Goal: Transaction & Acquisition: Purchase product/service

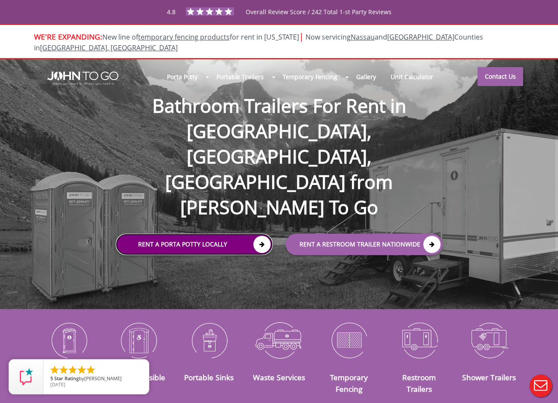
click at [161, 234] on link "Rent a Porta Potty Locally" at bounding box center [194, 245] width 157 height 22
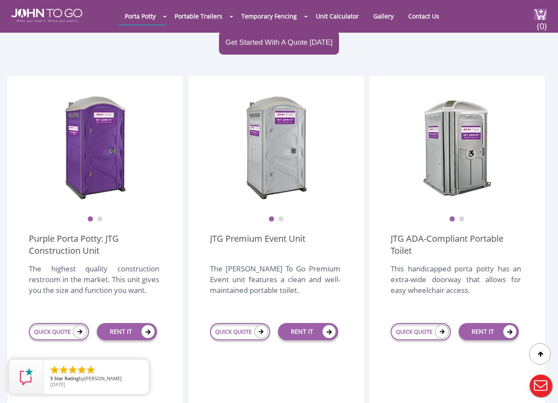
scroll to position [215, 0]
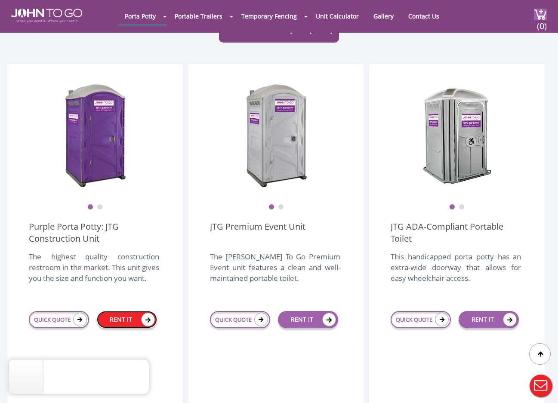
click at [111, 311] on link "RENT IT" at bounding box center [127, 319] width 60 height 17
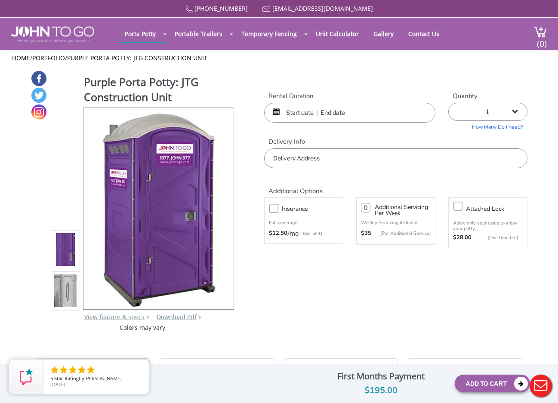
click at [322, 295] on div "Purple Porta Potty: JTG Construction Unit View feature & specs Download Pdf Pro…" at bounding box center [279, 201] width 497 height 262
click at [341, 119] on input "text" at bounding box center [349, 113] width 171 height 20
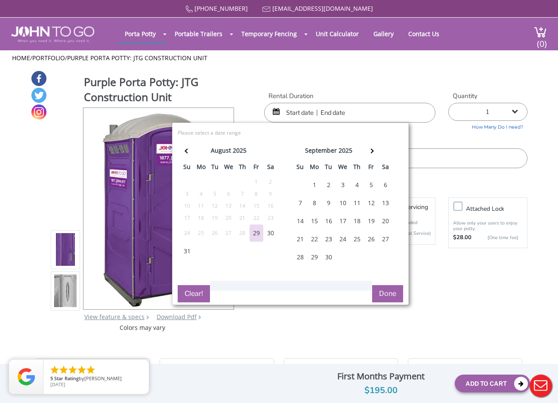
click at [315, 183] on div "1" at bounding box center [315, 184] width 14 height 17
click at [332, 180] on div "2" at bounding box center [329, 184] width 14 height 17
type input "09/01/2025 to 09/02/2025"
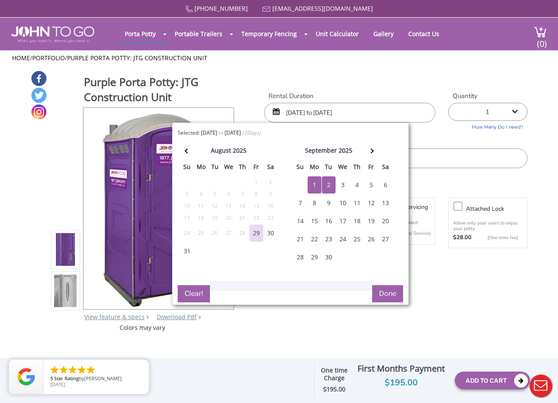
click at [434, 138] on label "Delivery Info" at bounding box center [395, 141] width 263 height 9
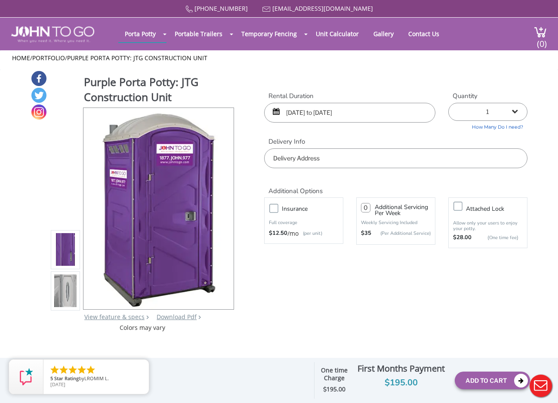
click at [368, 158] on input "text" at bounding box center [395, 158] width 263 height 20
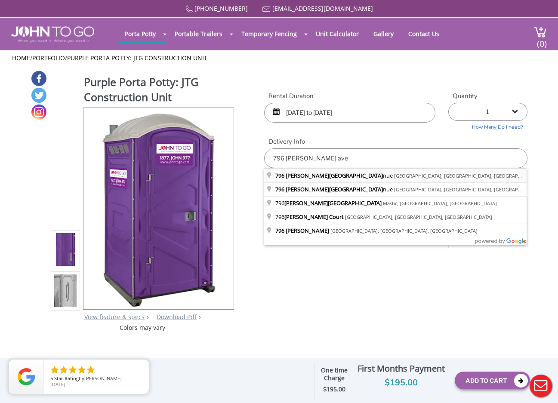
type input "796 Classon Avenue, Brooklyn, NY, USA"
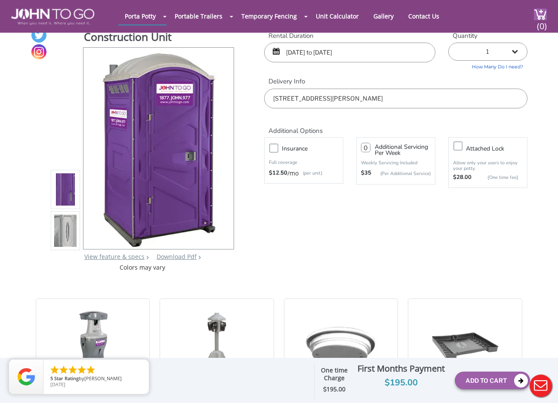
scroll to position [43, 0]
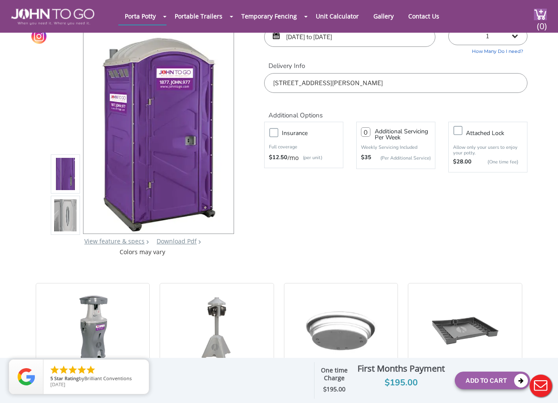
click at [295, 204] on div "Purple Porta Potty: JTG Construction Unit View feature & specs Download Pdf Pro…" at bounding box center [279, 125] width 497 height 262
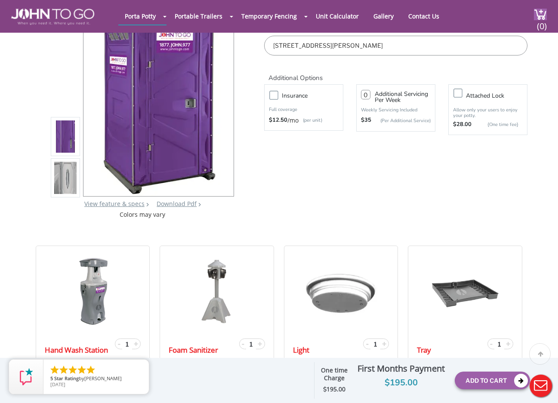
scroll to position [86, 0]
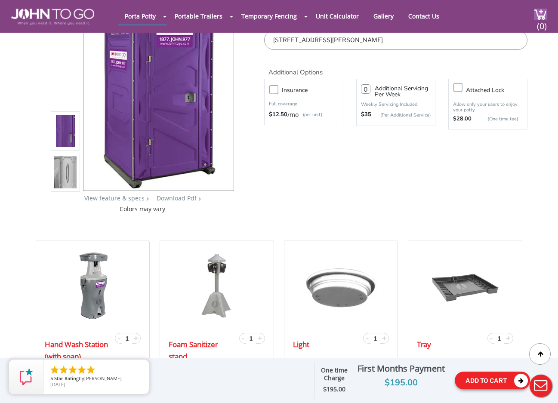
click at [496, 378] on button "Add To Cart" at bounding box center [492, 381] width 75 height 18
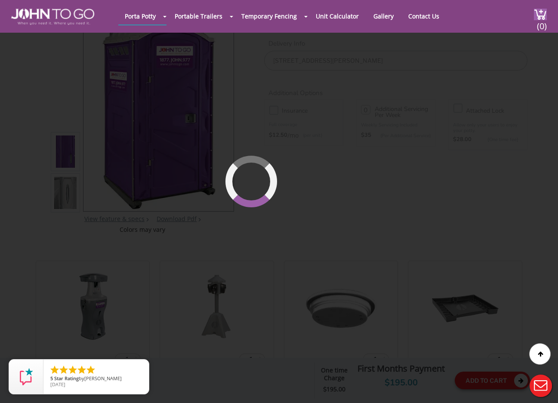
scroll to position [59, 0]
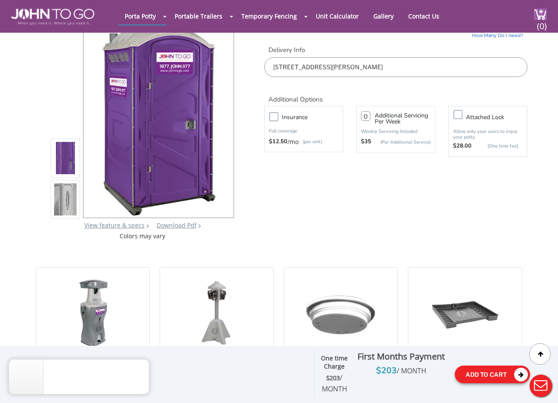
click at [499, 375] on button "Add To Cart" at bounding box center [492, 375] width 75 height 18
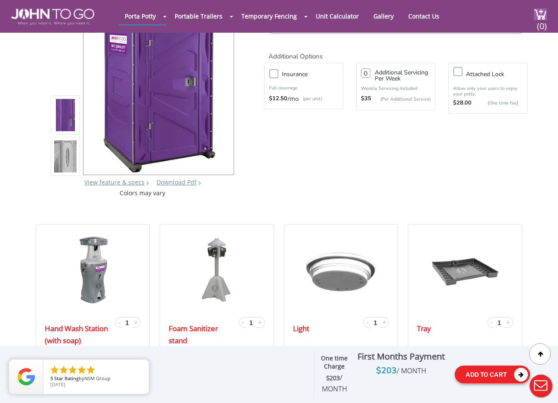
click at [476, 378] on button "Add To Cart" at bounding box center [492, 375] width 75 height 18
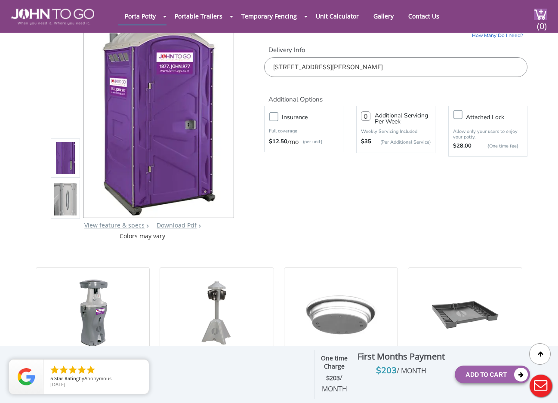
click at [462, 115] on label "Attached lock" at bounding box center [497, 117] width 70 height 11
click at [0, 0] on input "Attached lock" at bounding box center [0, 0] width 0 height 0
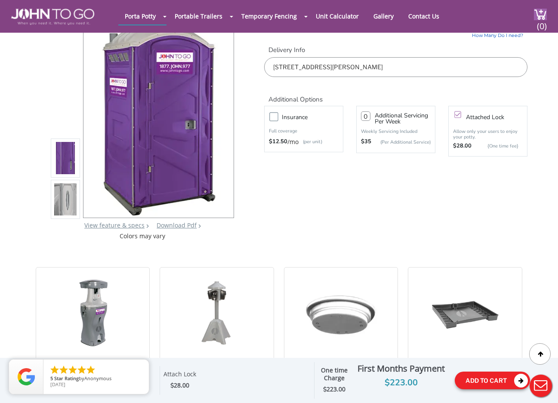
click at [475, 383] on button "Add To Cart" at bounding box center [492, 381] width 75 height 18
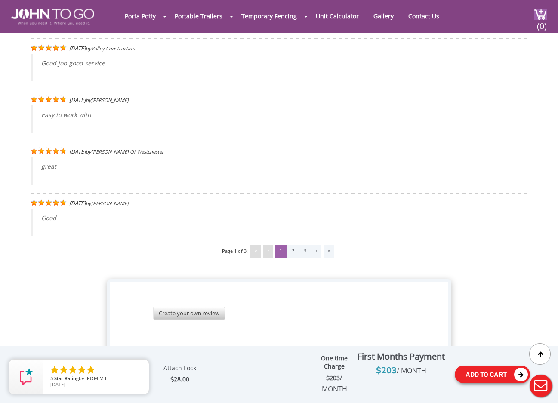
scroll to position [1685, 0]
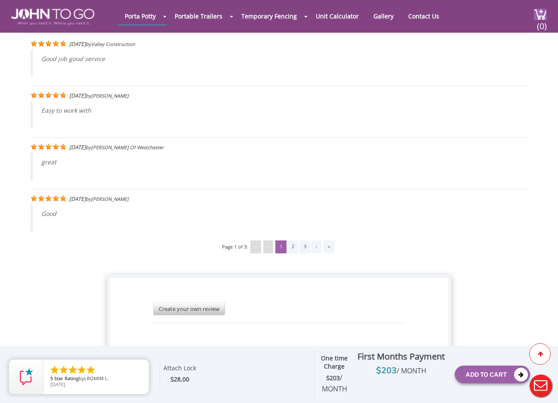
click at [542, 356] on icon at bounding box center [541, 354] width 6 height 5
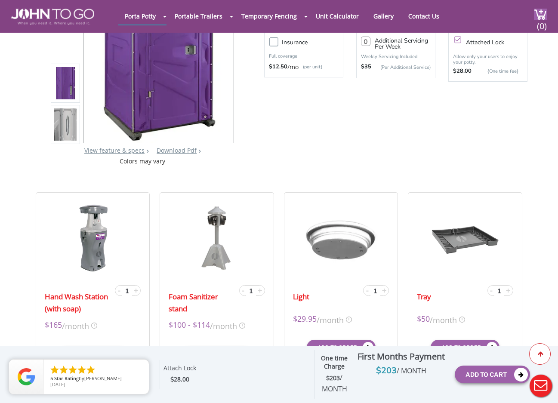
scroll to position [0, 0]
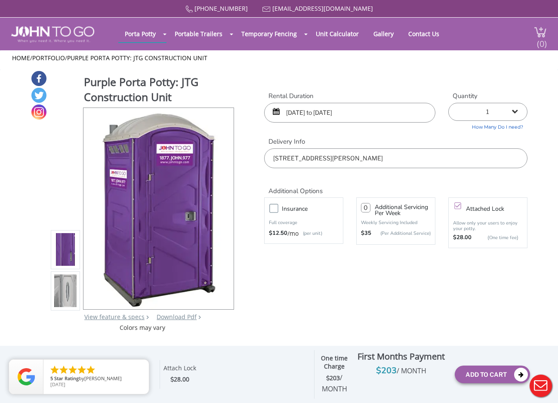
click at [539, 23] on div "(0)" at bounding box center [535, 34] width 23 height 33
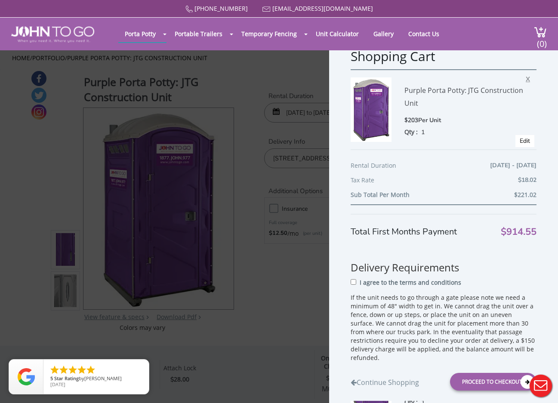
click at [526, 78] on span "X" at bounding box center [530, 77] width 9 height 11
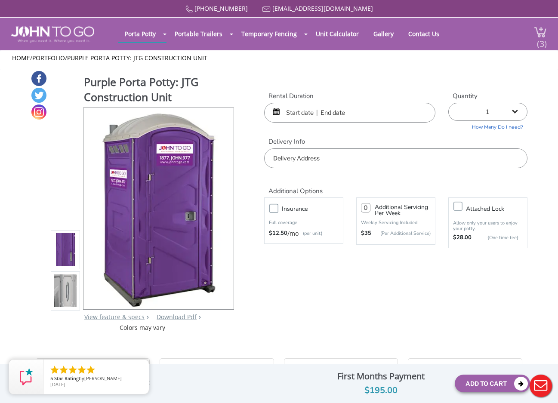
click at [541, 32] on span "(3)" at bounding box center [542, 40] width 10 height 19
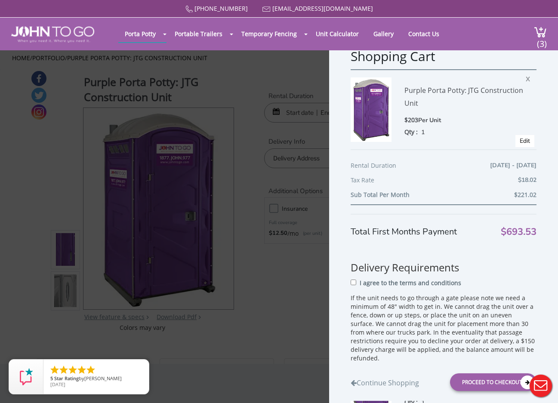
drag, startPoint x: 520, startPoint y: 78, endPoint x: 322, endPoint y: 44, distance: 200.8
click at [526, 78] on span "X" at bounding box center [530, 77] width 9 height 11
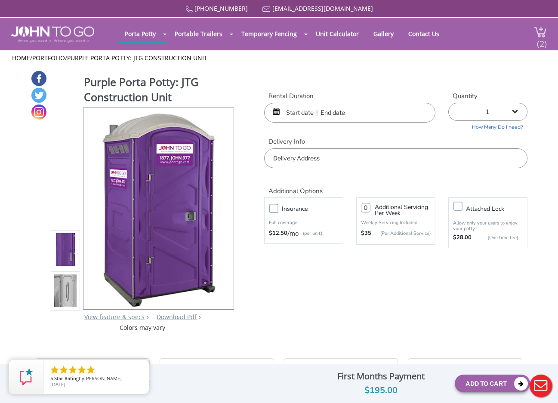
click at [541, 30] on img at bounding box center [540, 32] width 13 height 12
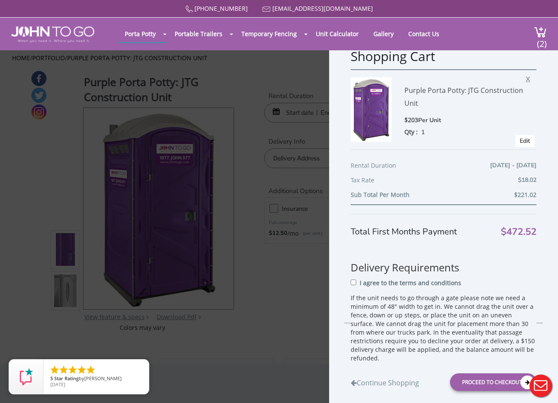
click at [526, 78] on span "X" at bounding box center [530, 77] width 9 height 11
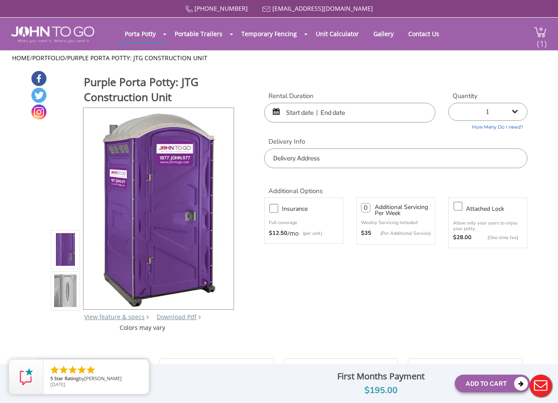
click at [538, 32] on span "(1)" at bounding box center [542, 40] width 10 height 19
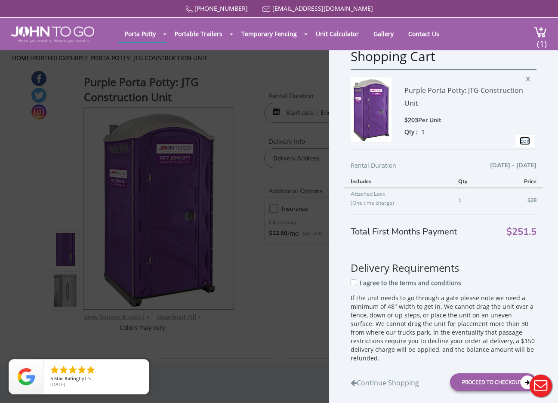
click at [520, 140] on link "Edit" at bounding box center [525, 141] width 10 height 8
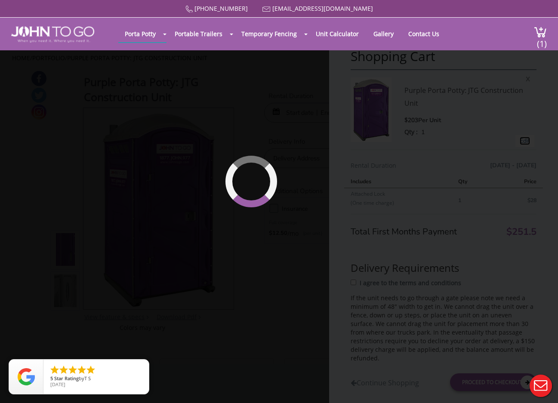
type input "09/01/2025 to 09/02/2025"
type input "0"
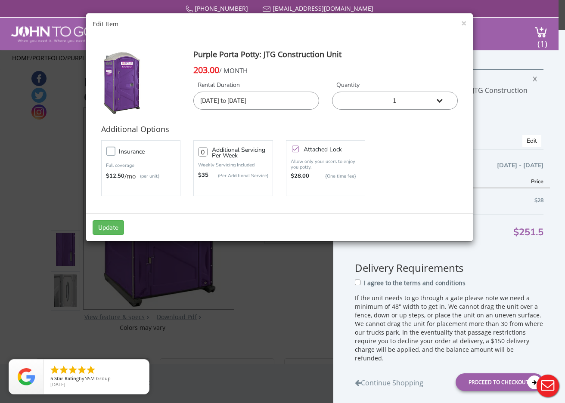
click at [299, 148] on label "Attached lock" at bounding box center [334, 149] width 70 height 6
click at [0, 0] on input "Attached lock" at bounding box center [0, 0] width 0 height 0
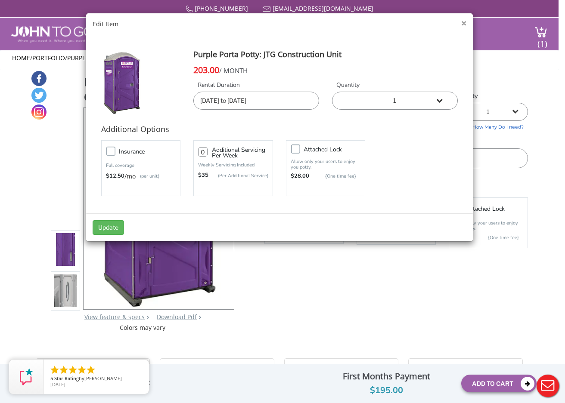
click at [461, 23] on button "×" at bounding box center [463, 23] width 5 height 9
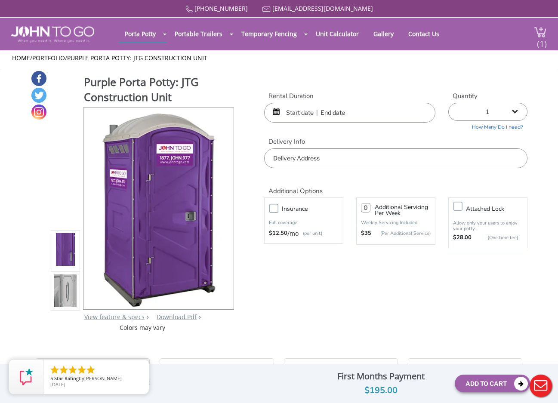
click at [538, 37] on span "(1)" at bounding box center [542, 40] width 10 height 19
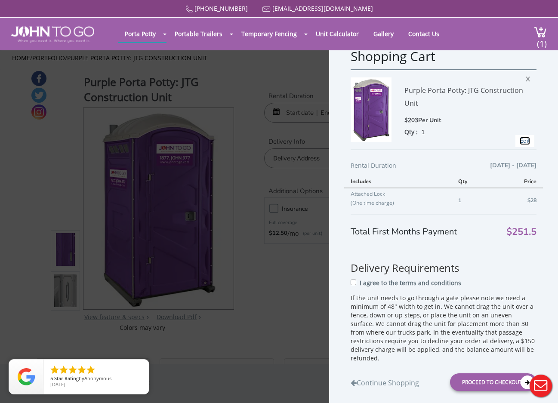
click at [520, 141] on link "Edit" at bounding box center [525, 141] width 10 height 8
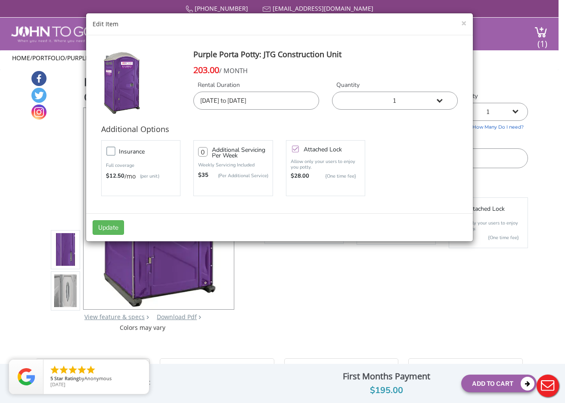
click at [299, 148] on label "Attached lock" at bounding box center [334, 149] width 70 height 6
click at [0, 0] on input "Attached lock" at bounding box center [0, 0] width 0 height 0
click at [118, 229] on button "Update" at bounding box center [108, 227] width 31 height 15
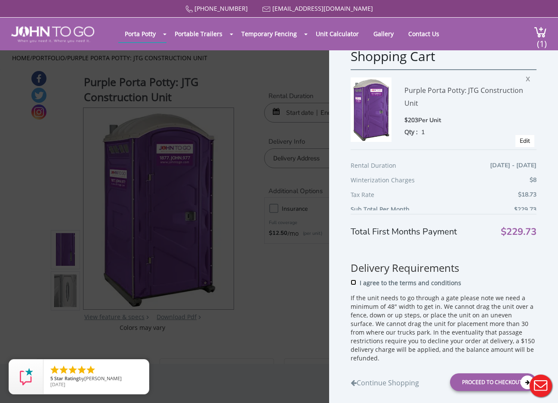
click at [355, 280] on input "I agree to the terms and conditions" at bounding box center [354, 283] width 6 height 6
checkbox input "true"
